Goal: Contribute content: Add original content to the website for others to see

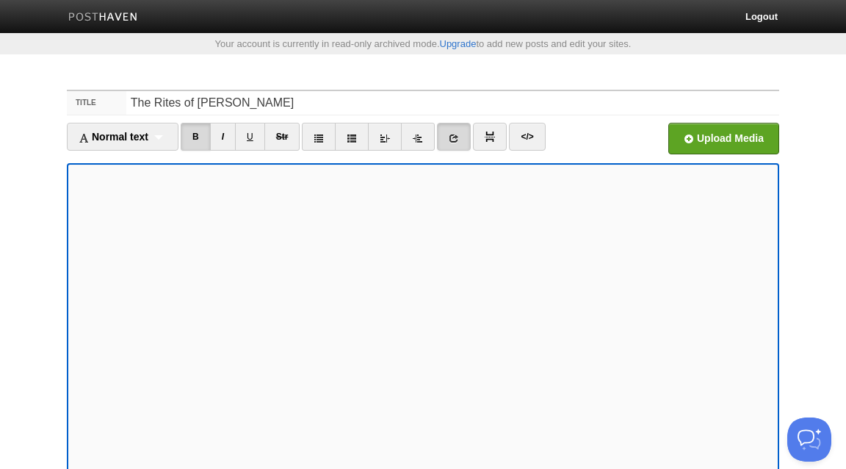
click at [459, 137] on icon at bounding box center [454, 138] width 10 height 10
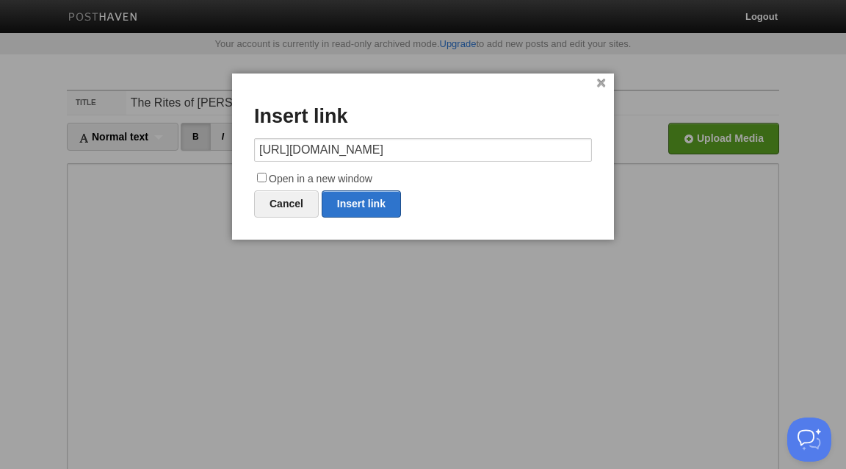
scroll to position [0, 52]
type input "[URL][DOMAIN_NAME]"
click at [353, 181] on label "Open in a new window" at bounding box center [423, 179] width 338 height 18
click at [267, 181] on input "Open in a new window" at bounding box center [262, 178] width 10 height 10
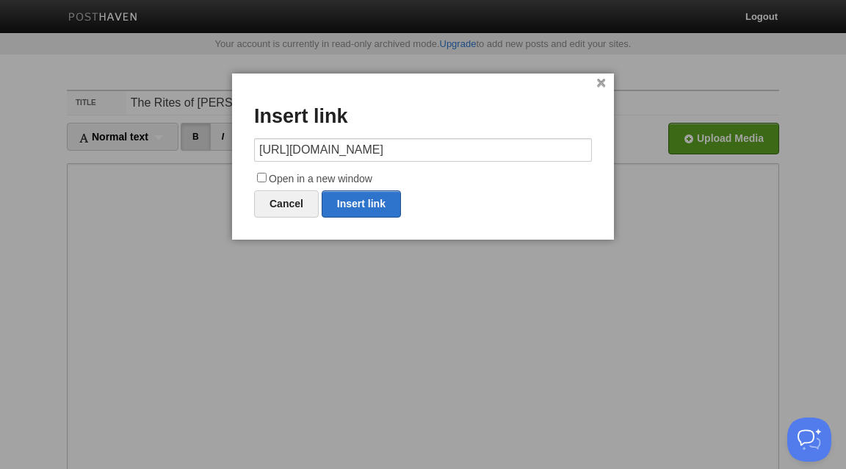
checkbox input "true"
click at [383, 207] on link "Insert link" at bounding box center [361, 203] width 79 height 27
type input "https://"
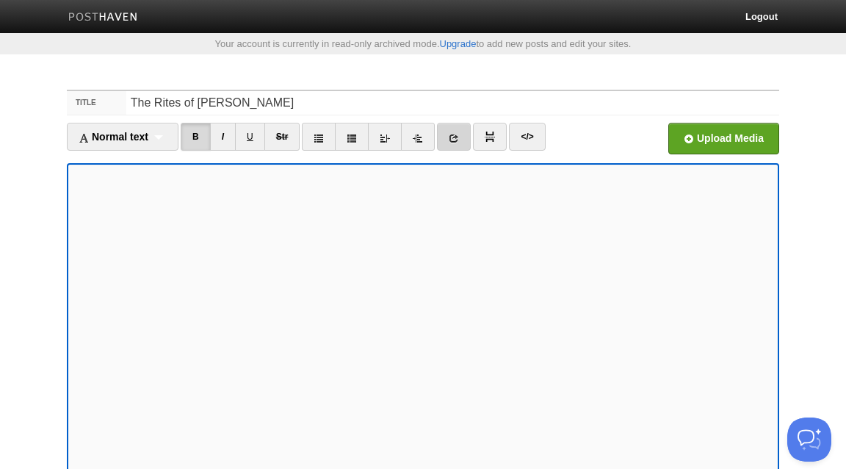
click at [459, 134] on icon at bounding box center [454, 138] width 10 height 10
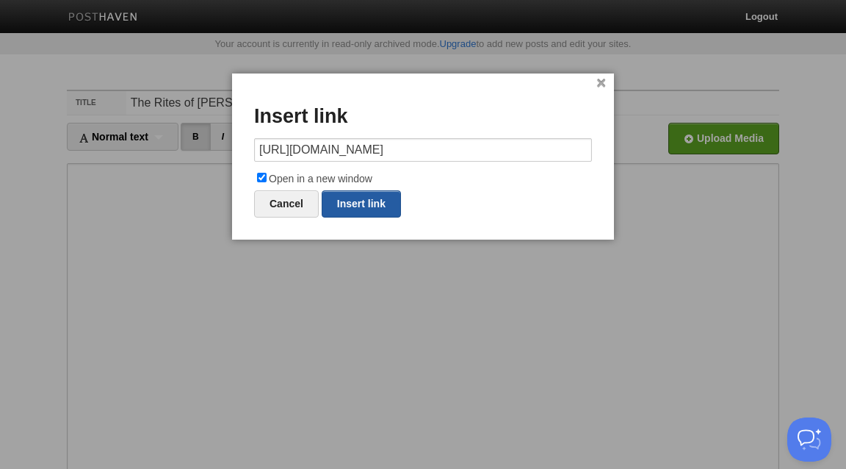
click at [374, 203] on link "Insert link" at bounding box center [361, 203] width 79 height 27
type input "https://"
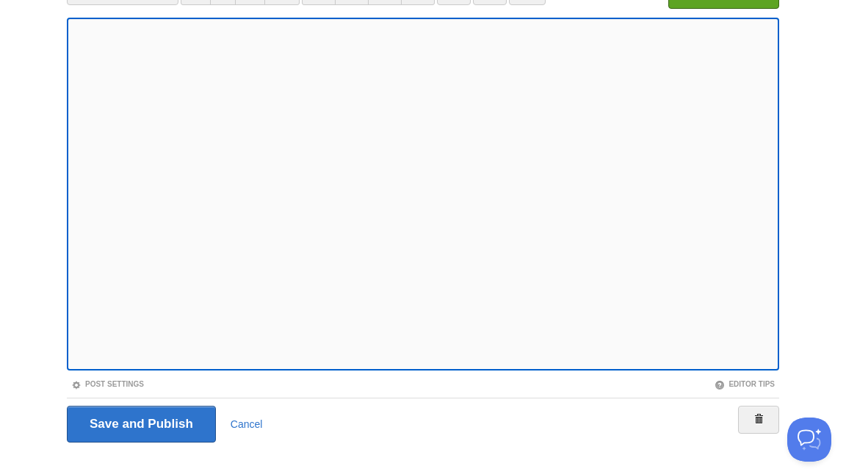
scroll to position [173, 0]
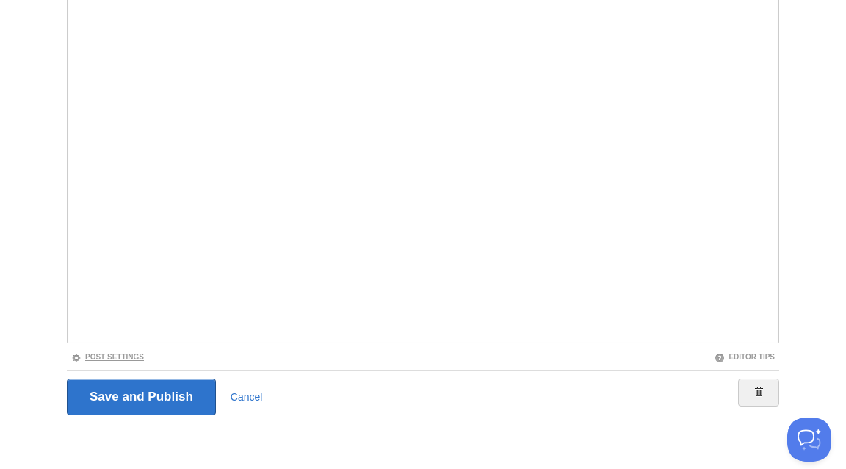
click at [133, 359] on link "Post Settings" at bounding box center [107, 357] width 73 height 8
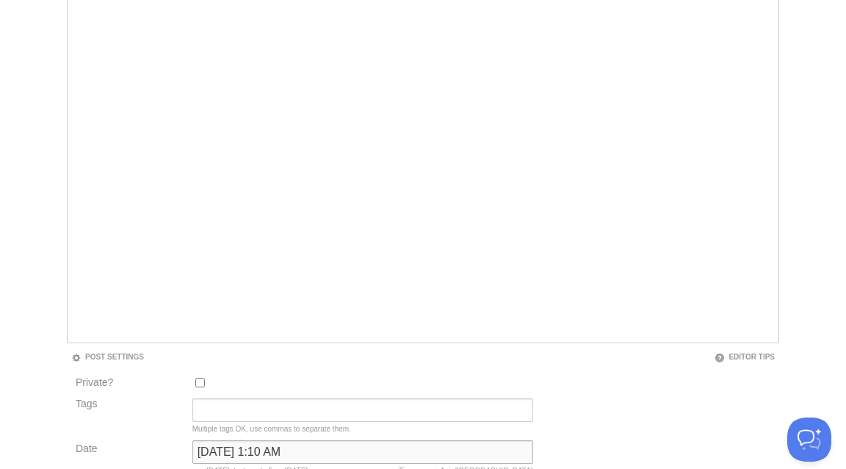
click at [312, 451] on input "[DATE] 1:10 AM" at bounding box center [363, 452] width 341 height 24
type input "now"
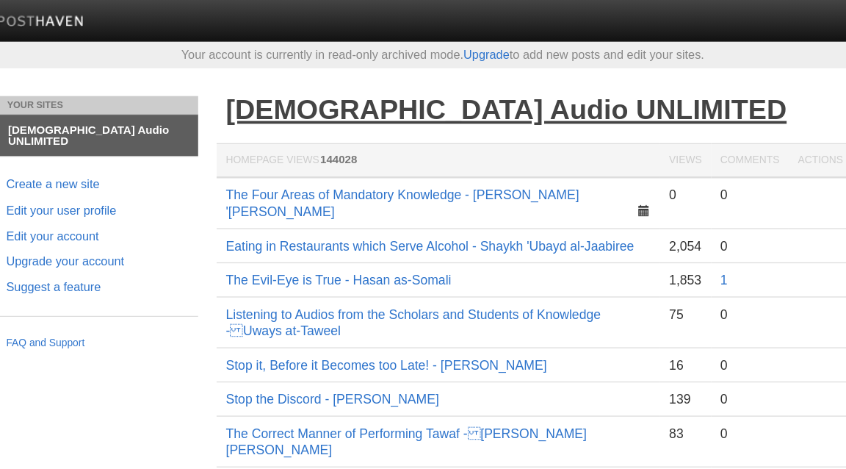
click at [329, 83] on link "[DEMOGRAPHIC_DATA] Audio UNLIMITED" at bounding box center [474, 87] width 447 height 24
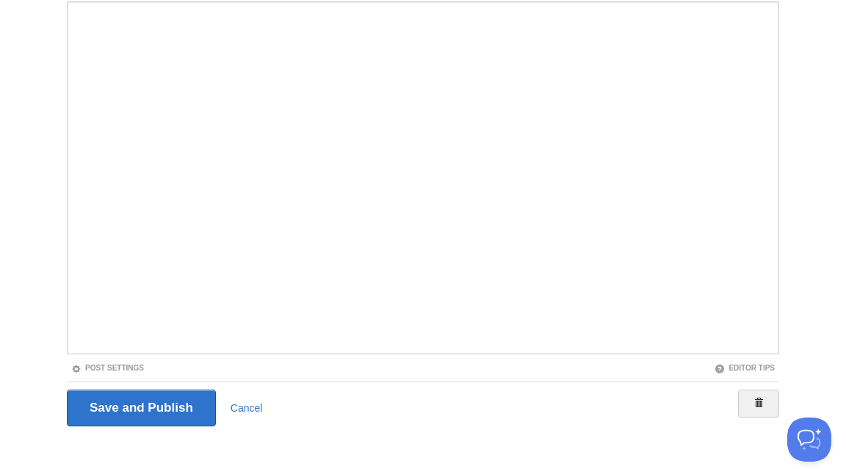
scroll to position [173, 0]
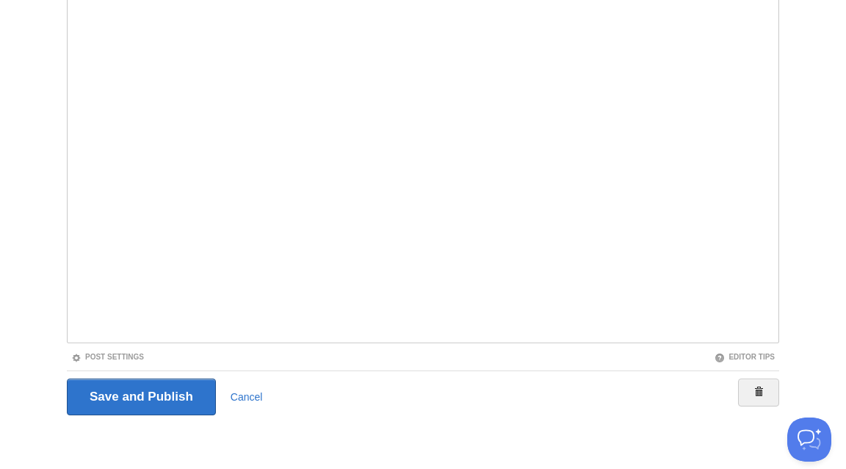
click at [123, 361] on div "Post Settings" at bounding box center [245, 356] width 356 height 12
click at [123, 356] on link "Post Settings" at bounding box center [107, 357] width 73 height 8
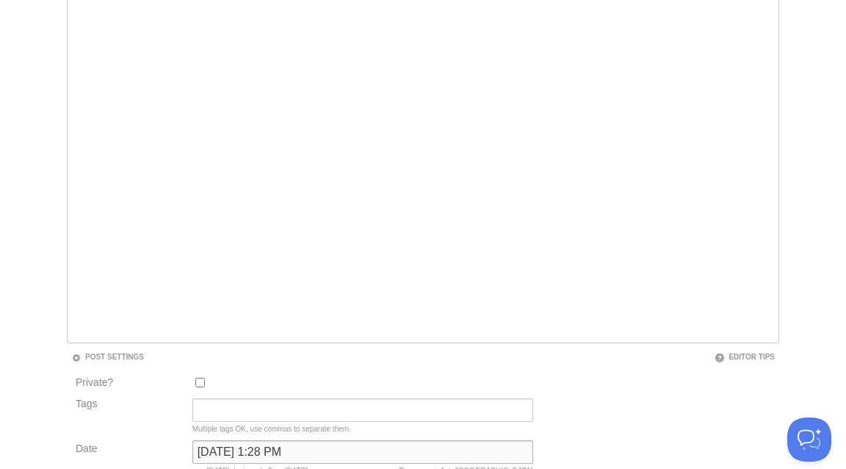
click at [292, 447] on input "July 20, 2023 at 1:28 PM" at bounding box center [363, 452] width 341 height 24
type input "now"
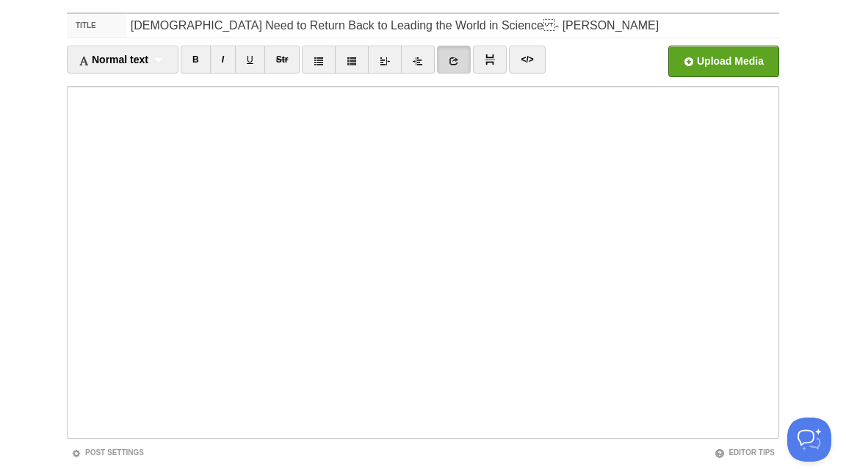
scroll to position [76, 0]
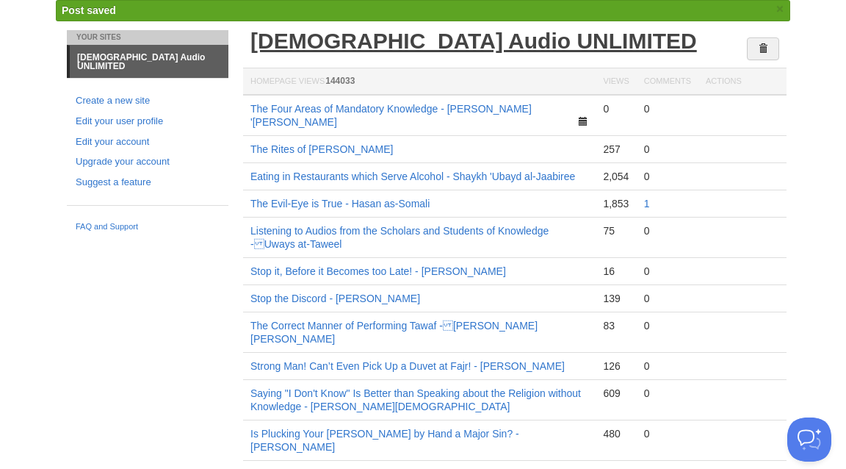
click at [348, 45] on link "[DEMOGRAPHIC_DATA] Audio UNLIMITED" at bounding box center [474, 41] width 447 height 24
